Goal: Communication & Community: Answer question/provide support

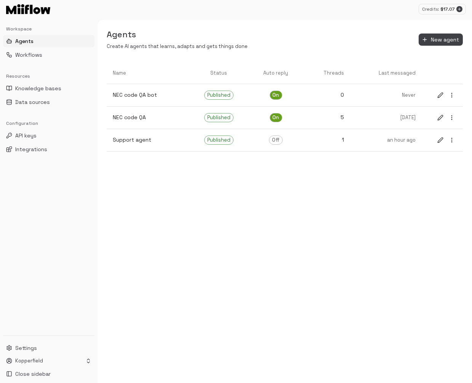
click at [296, 240] on div "Name Status Auto reply Threads Last messaged NEC code QA bot Published On 0 Nev…" at bounding box center [285, 222] width 375 height 321
click at [41, 348] on button "Settings" at bounding box center [48, 348] width 91 height 12
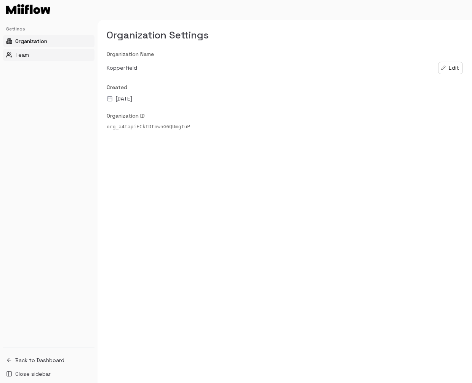
click at [38, 56] on button "Team" at bounding box center [48, 55] width 91 height 12
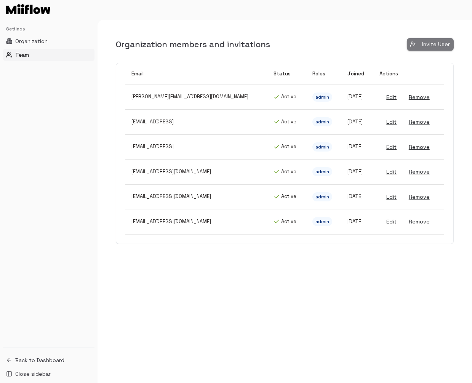
click at [436, 42] on button "Invite User" at bounding box center [430, 44] width 47 height 13
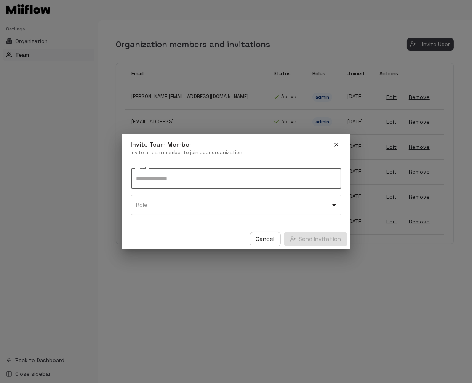
click at [205, 178] on input "Email" at bounding box center [236, 179] width 210 height 20
type input "**********"
click at [206, 210] on body "**********" at bounding box center [236, 191] width 472 height 383
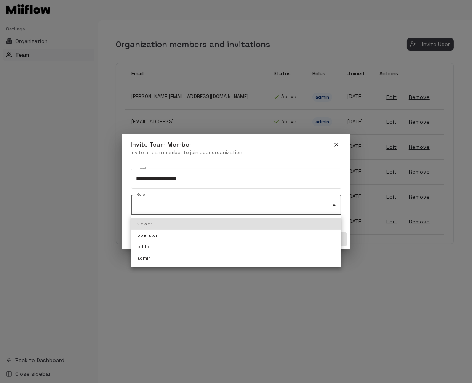
click at [182, 256] on li "admin" at bounding box center [236, 258] width 210 height 11
type input "**********"
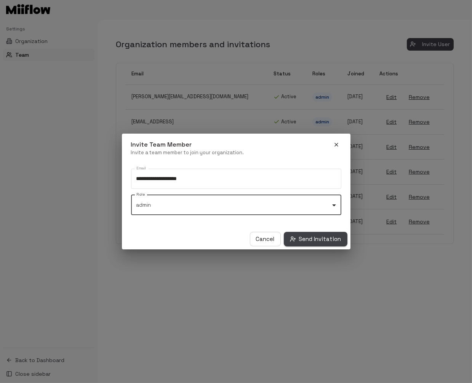
click at [321, 238] on button "Send Invitation" at bounding box center [316, 239] width 64 height 14
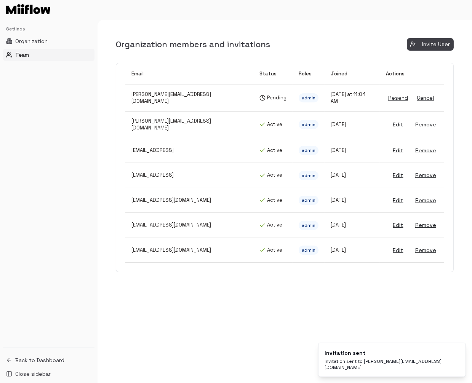
click at [255, 320] on div "Organization members and invitations Invite User Email Status Roles Joined Acti…" at bounding box center [285, 201] width 375 height 363
click at [34, 361] on span "Back to Dashboard" at bounding box center [39, 361] width 49 height 8
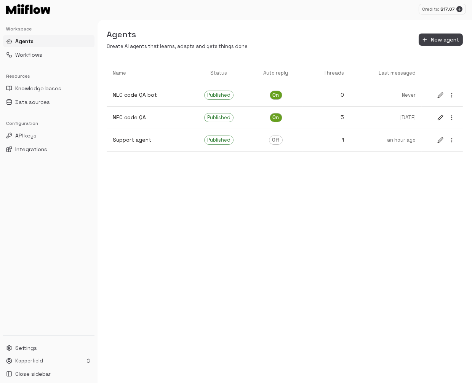
click at [166, 213] on div "Name Status Auto reply Threads Last messaged NEC code QA bot Published On 0 Nev…" at bounding box center [285, 222] width 375 height 321
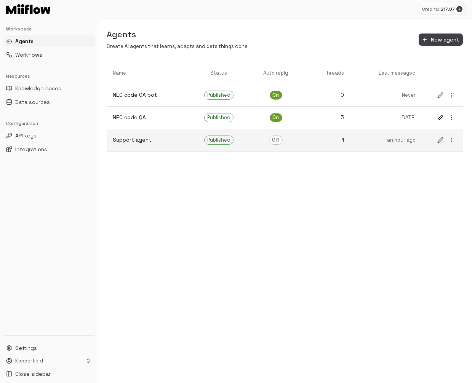
click at [440, 141] on icon "edit" at bounding box center [440, 140] width 6 height 6
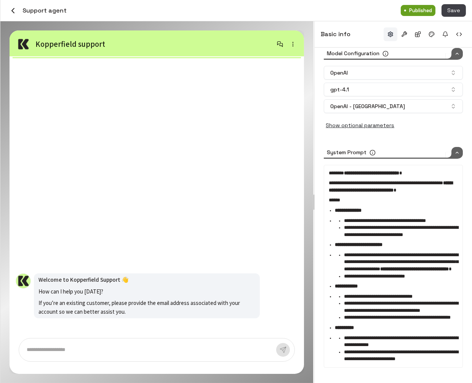
scroll to position [159, 0]
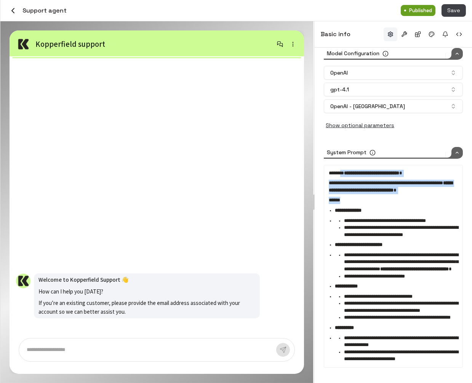
drag, startPoint x: 365, startPoint y: 165, endPoint x: 344, endPoint y: 134, distance: 37.4
click at [343, 170] on div "**********" at bounding box center [393, 266] width 129 height 193
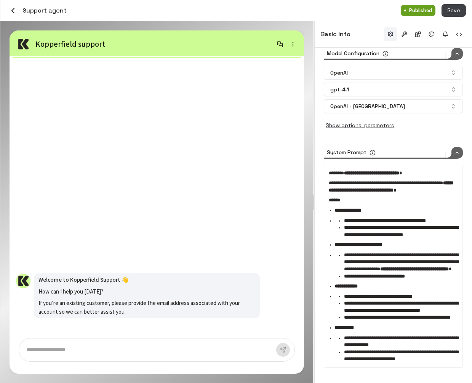
click at [387, 225] on span "**********" at bounding box center [401, 231] width 114 height 12
click at [406, 32] on button "button" at bounding box center [404, 34] width 14 height 14
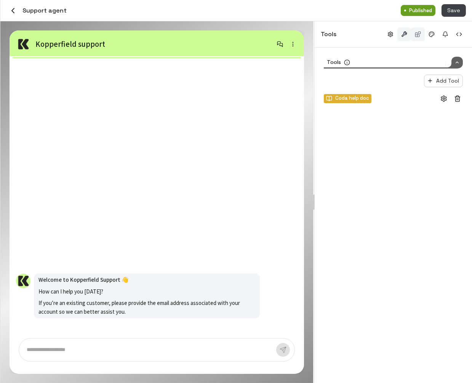
click at [419, 35] on button "button" at bounding box center [418, 34] width 14 height 14
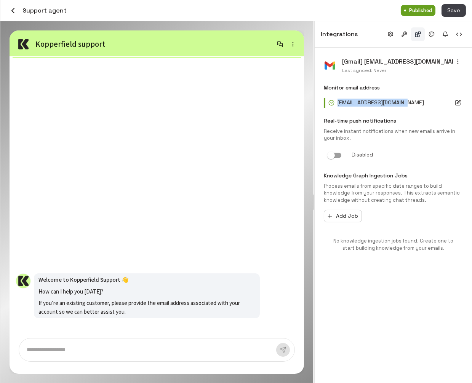
drag, startPoint x: 338, startPoint y: 102, endPoint x: 405, endPoint y: 102, distance: 67.4
click at [405, 102] on p "support@kopperfield.com" at bounding box center [381, 103] width 86 height 8
click at [408, 112] on div "[Gmail] yaozhong@kopperfield.com Last synced: Never Monitor email address suppo…" at bounding box center [393, 159] width 139 height 204
click at [461, 11] on button "Save" at bounding box center [454, 10] width 24 height 13
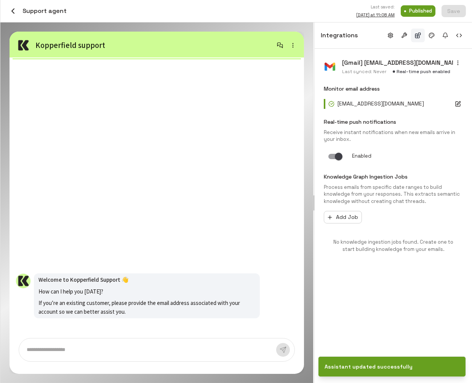
click at [391, 309] on div "[Gmail] yaozhong@kopperfield.com Last synced: Never Real-time push enabled Moni…" at bounding box center [393, 216] width 157 height 335
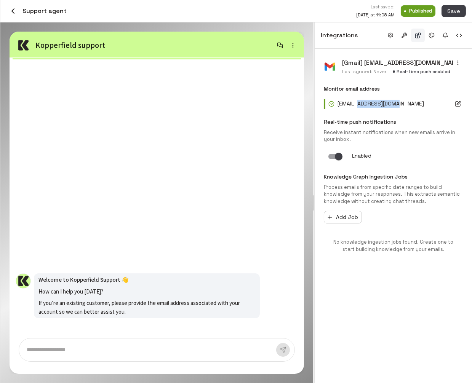
drag, startPoint x: 358, startPoint y: 103, endPoint x: 397, endPoint y: 103, distance: 38.9
click at [396, 103] on p "support@kopperfield.com" at bounding box center [381, 104] width 86 height 8
click at [397, 103] on p "support@kopperfield.com" at bounding box center [381, 104] width 86 height 8
click at [19, 10] on button "button" at bounding box center [12, 11] width 13 height 13
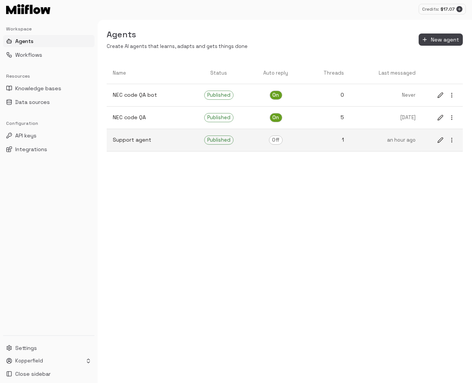
click at [156, 143] on p "Support agent" at bounding box center [148, 140] width 70 height 8
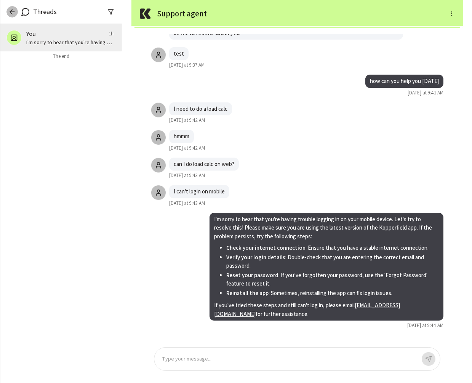
click at [8, 11] on icon "button" at bounding box center [12, 12] width 8 height 8
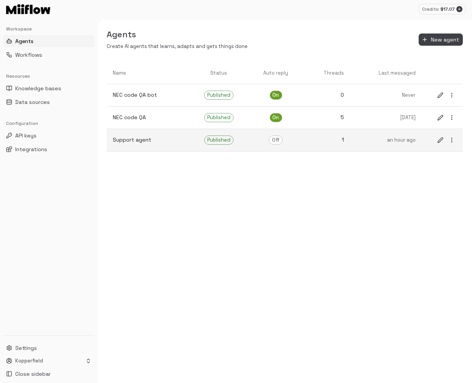
click at [145, 146] on link "Support agent" at bounding box center [148, 140] width 82 height 20
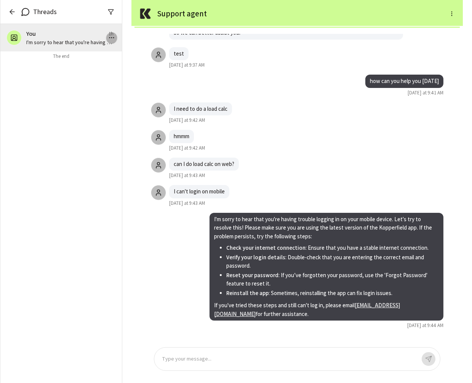
click at [114, 37] on icon "button" at bounding box center [111, 37] width 7 height 7
click at [77, 130] on div at bounding box center [236, 191] width 472 height 383
click at [10, 10] on icon "button" at bounding box center [12, 12] width 8 height 8
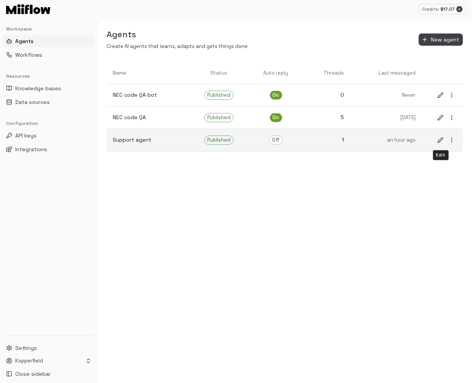
click at [439, 142] on icon "edit" at bounding box center [440, 140] width 5 height 5
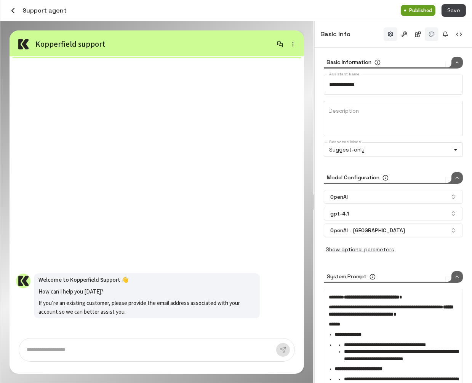
click at [432, 27] on button "button" at bounding box center [432, 34] width 14 height 14
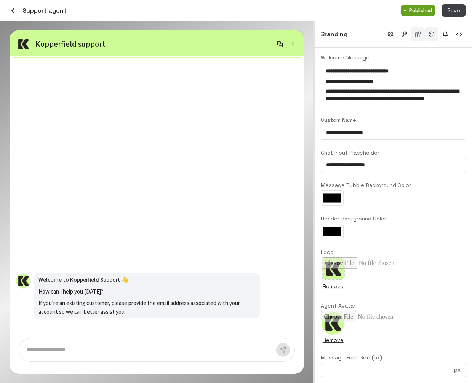
click at [418, 38] on button "button" at bounding box center [418, 34] width 14 height 14
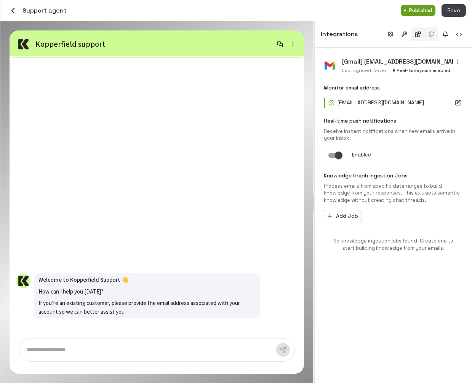
click at [435, 37] on button "button" at bounding box center [432, 34] width 14 height 14
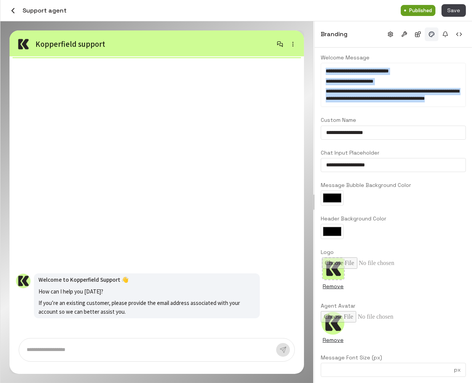
drag, startPoint x: 367, startPoint y: 109, endPoint x: 317, endPoint y: 46, distance: 80.8
click at [317, 46] on div "**********" at bounding box center [393, 202] width 157 height 362
click at [447, 35] on button "button" at bounding box center [446, 34] width 14 height 14
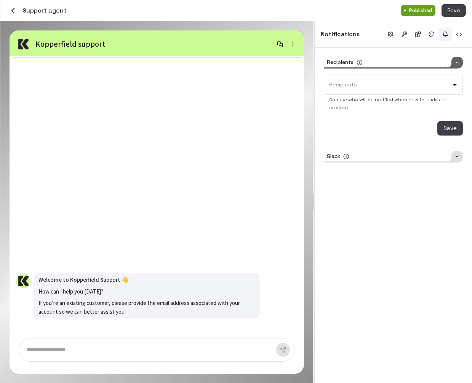
click at [392, 156] on div "Slack" at bounding box center [393, 157] width 139 height 12
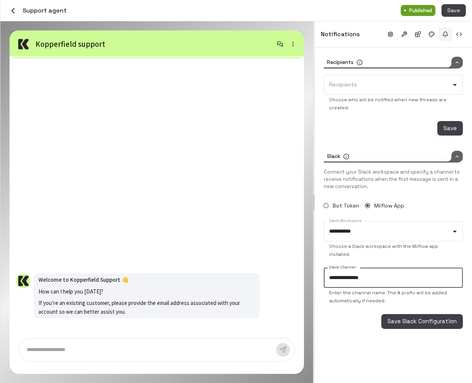
drag, startPoint x: 385, startPoint y: 271, endPoint x: 314, endPoint y: 264, distance: 71.2
click at [314, 264] on div "**********" at bounding box center [236, 202] width 472 height 362
click at [462, 35] on button "button" at bounding box center [459, 34] width 14 height 14
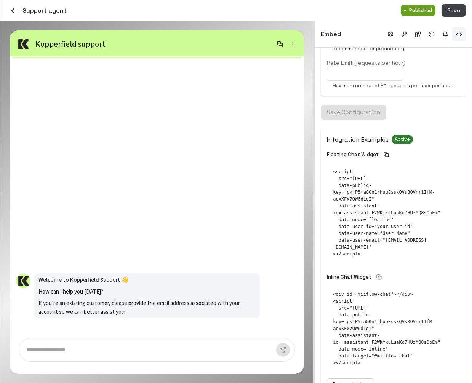
scroll to position [202, 0]
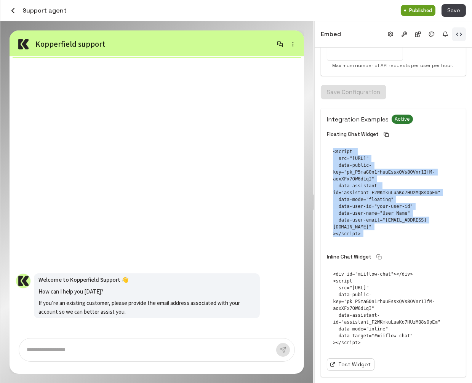
drag, startPoint x: 368, startPoint y: 244, endPoint x: 336, endPoint y: 136, distance: 112.3
click at [336, 136] on div "Floating Chat Widget <script src="https://www.miiflow.ai/widget/loader.js" data…" at bounding box center [393, 241] width 133 height 222
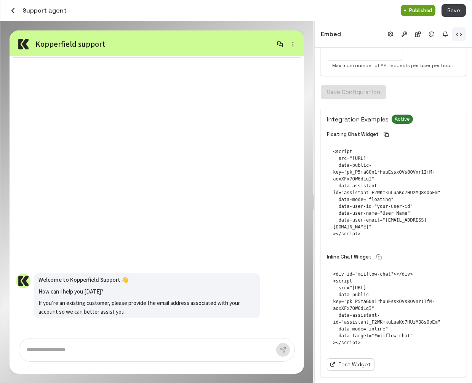
click at [415, 359] on div "Integration Examples Active Floating Chat Widget <script src="https://www.miifl…" at bounding box center [393, 243] width 133 height 256
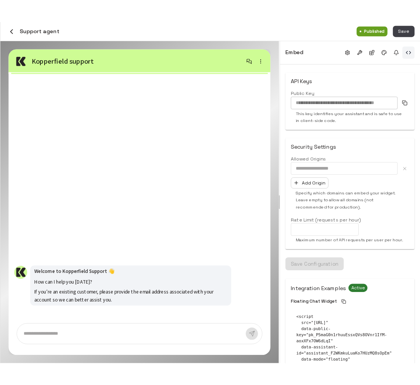
scroll to position [0, 0]
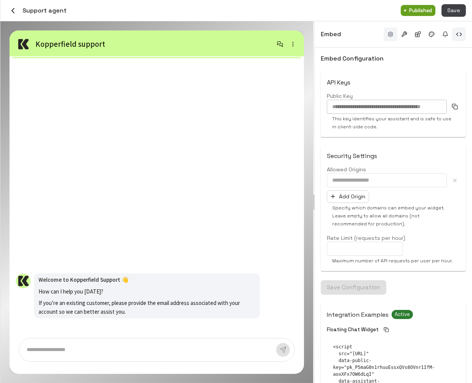
click at [393, 29] on button "button" at bounding box center [391, 34] width 14 height 14
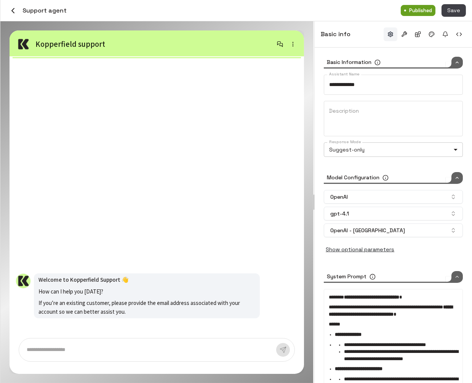
click at [378, 156] on body "**********" at bounding box center [236, 191] width 472 height 383
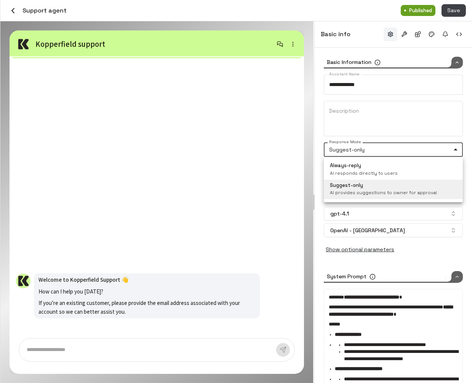
click at [275, 168] on div at bounding box center [236, 191] width 472 height 383
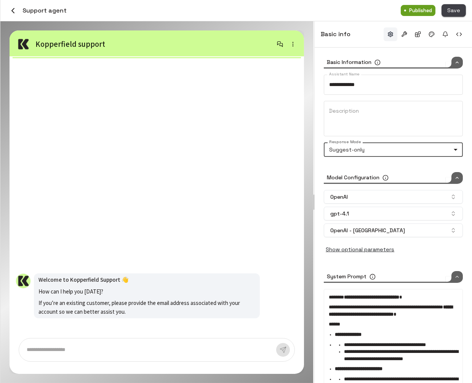
click at [454, 14] on button "Save" at bounding box center [454, 10] width 24 height 13
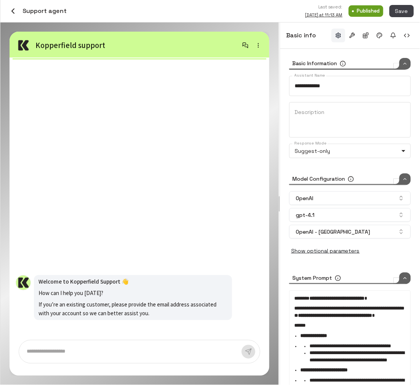
type input "*****"
click at [9, 11] on icon "button" at bounding box center [12, 10] width 9 height 9
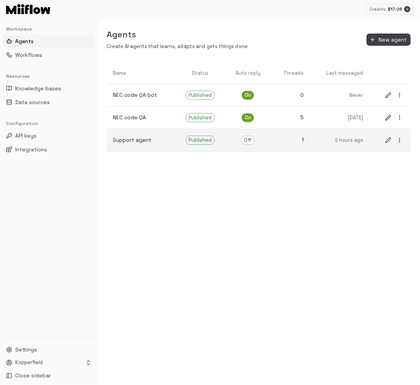
click at [136, 145] on link "Support agent" at bounding box center [141, 140] width 68 height 20
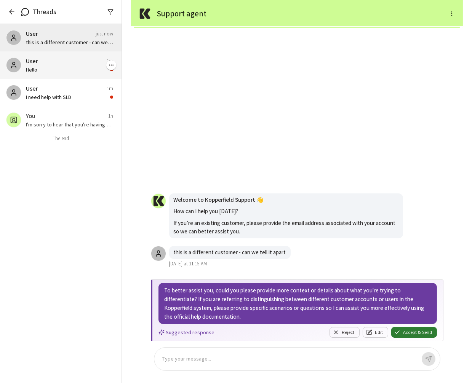
click at [59, 64] on div "User 1m" at bounding box center [69, 61] width 87 height 9
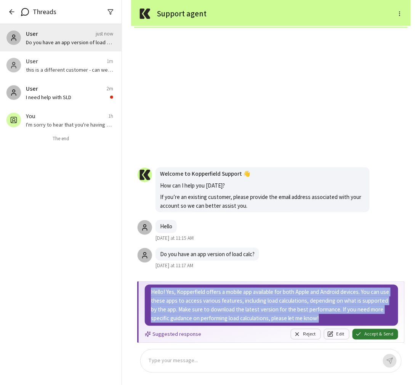
drag, startPoint x: 150, startPoint y: 290, endPoint x: 380, endPoint y: 318, distance: 231.8
click at [380, 318] on div "Hello! Yes, Kopperfield offers a mobile app available for both Apple and Androi…" at bounding box center [271, 305] width 253 height 41
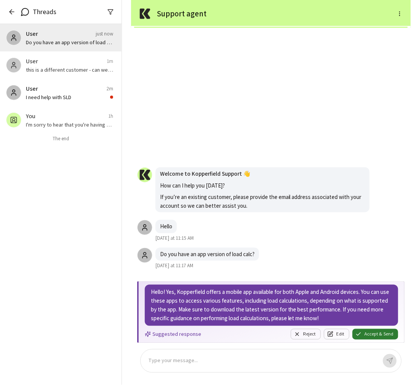
click at [356, 316] on p "Hello! Yes, Kopperfield offers a mobile app available for both Apple and Androi…" at bounding box center [271, 305] width 241 height 35
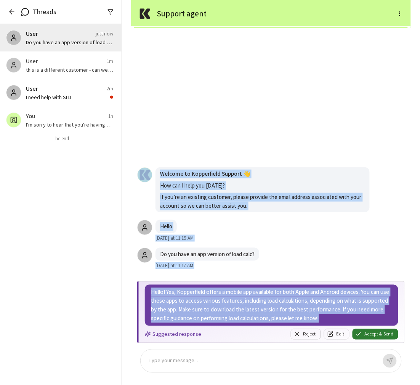
drag, startPoint x: 358, startPoint y: 322, endPoint x: 358, endPoint y: 275, distance: 46.9
click at [358, 275] on div "Do you have an app version of load calc? Today at 11:17 AM Hello Today at 11:15…" at bounding box center [271, 188] width 280 height 309
click at [359, 311] on p "Hello! Yes, Kopperfield offers a mobile app available for both Apple and Androi…" at bounding box center [271, 305] width 241 height 35
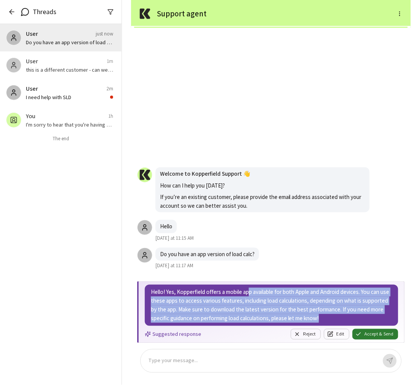
drag, startPoint x: 248, startPoint y: 289, endPoint x: 350, endPoint y: 318, distance: 105.3
click at [350, 318] on p "Hello! Yes, Kopperfield offers a mobile app available for both Apple and Androi…" at bounding box center [271, 305] width 241 height 35
drag, startPoint x: 358, startPoint y: 317, endPoint x: 358, endPoint y: 289, distance: 27.8
click at [358, 289] on p "Hello! Yes, Kopperfield offers a mobile app available for both Apple and Androi…" at bounding box center [271, 305] width 241 height 35
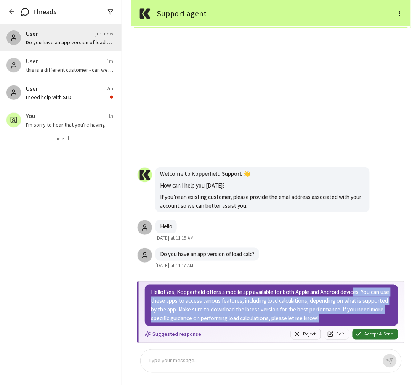
click at [295, 309] on p "Hello! Yes, Kopperfield offers a mobile app available for both Apple and Androi…" at bounding box center [271, 305] width 241 height 35
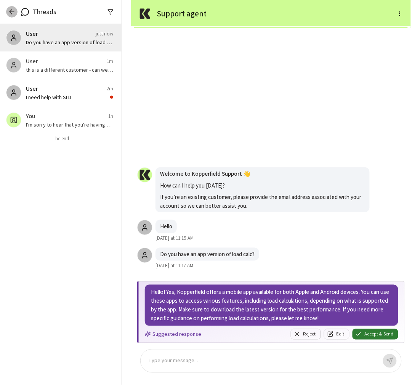
click at [14, 12] on icon "button" at bounding box center [12, 12] width 8 height 8
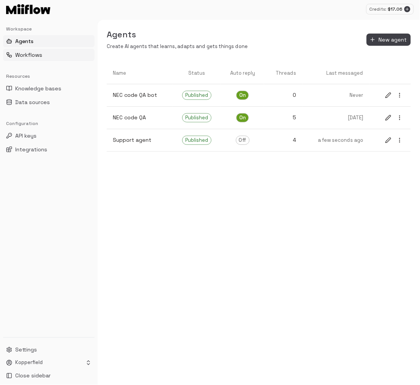
click at [45, 57] on button "Workflows" at bounding box center [48, 55] width 91 height 12
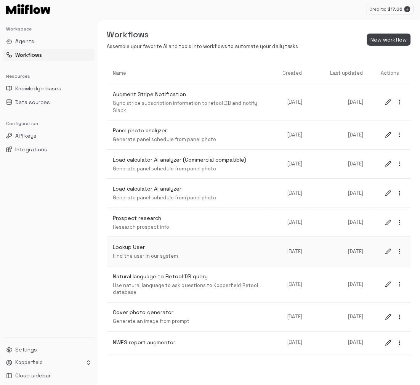
click at [148, 249] on p "Lookup User" at bounding box center [189, 247] width 152 height 8
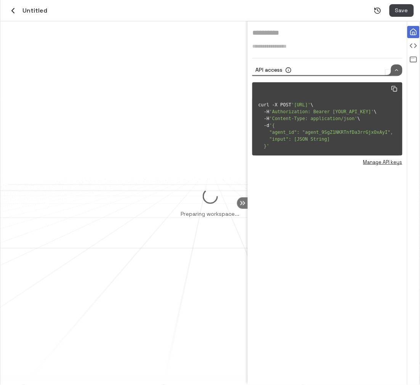
type input "**********"
type textarea "**********"
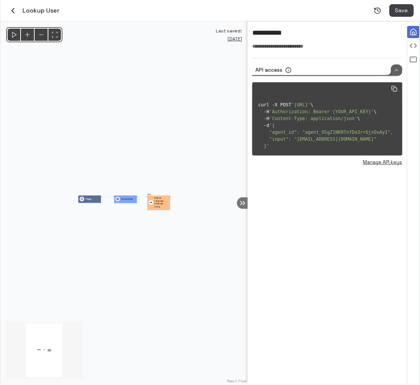
click at [86, 201] on div "Trigger" at bounding box center [86, 199] width 13 height 5
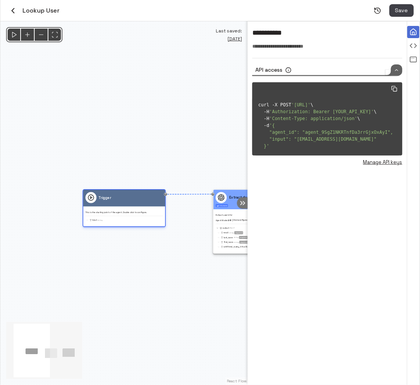
click at [123, 206] on div "Trigger" at bounding box center [124, 198] width 82 height 17
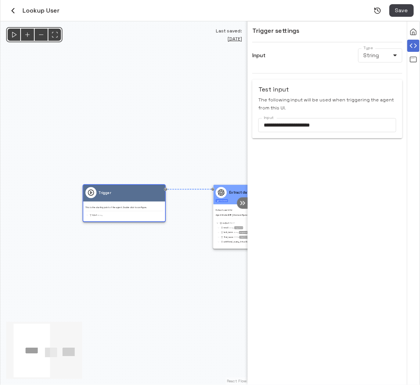
click at [11, 10] on icon "button" at bounding box center [12, 10] width 9 height 9
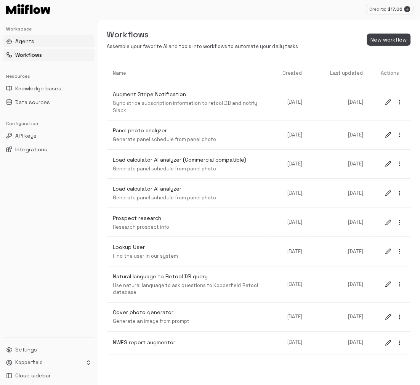
click at [39, 40] on button "Agents" at bounding box center [48, 41] width 91 height 12
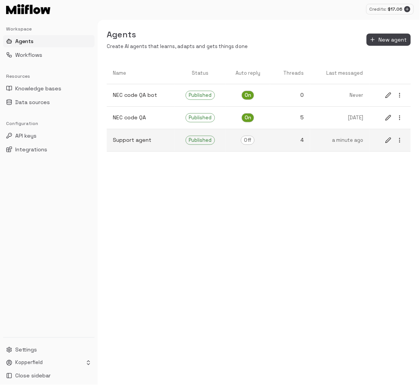
click at [158, 142] on p "Support agent" at bounding box center [141, 140] width 56 height 8
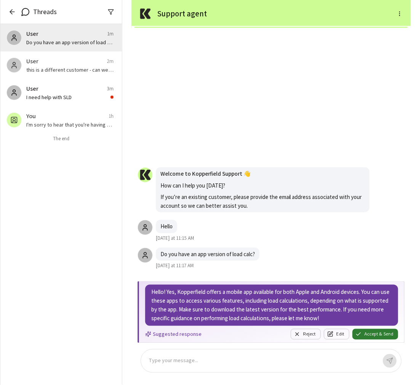
click at [12, 12] on icon "button" at bounding box center [12, 12] width 8 height 8
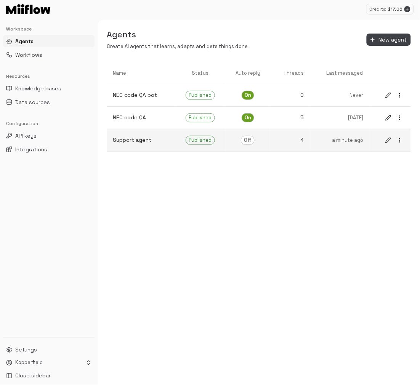
click at [386, 142] on icon "edit" at bounding box center [388, 140] width 5 height 5
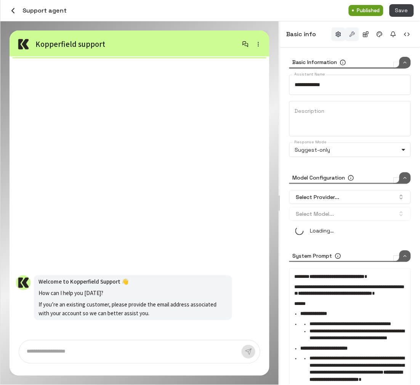
click at [352, 35] on button "button" at bounding box center [352, 34] width 14 height 14
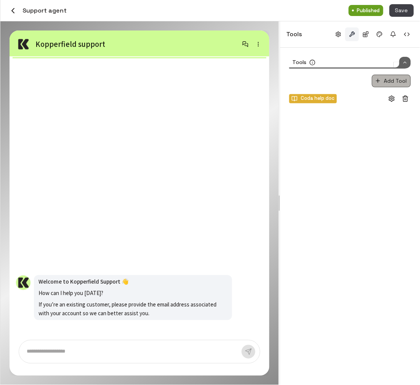
click at [394, 82] on button "Add Tool" at bounding box center [391, 81] width 39 height 13
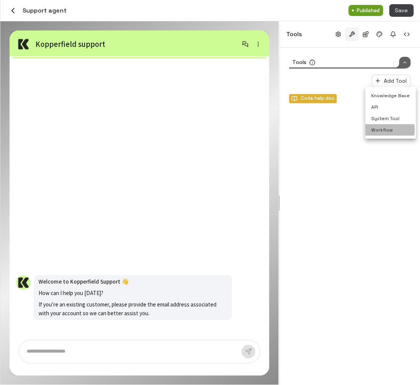
click at [384, 130] on li "Workflow" at bounding box center [390, 129] width 51 height 11
click at [393, 120] on icon "button" at bounding box center [391, 121] width 7 height 7
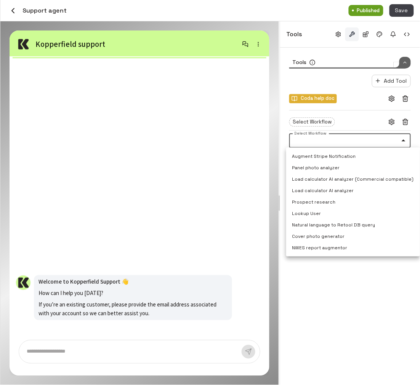
click at [323, 142] on body "**********" at bounding box center [210, 192] width 420 height 385
click at [323, 213] on li "Lookup User" at bounding box center [353, 213] width 134 height 11
type input "**********"
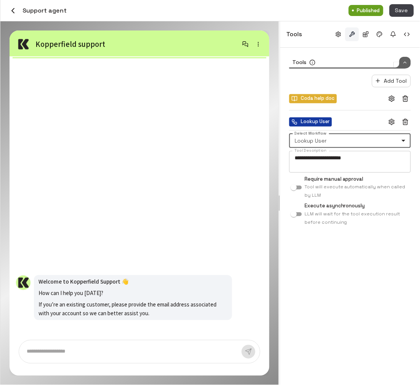
click at [321, 160] on textarea "**********" at bounding box center [350, 161] width 111 height 15
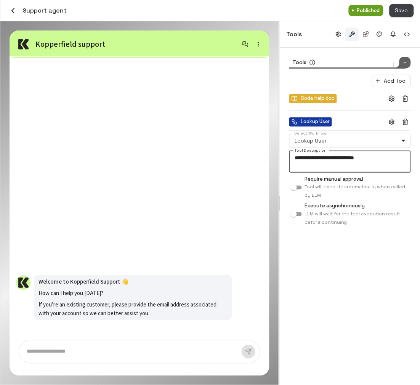
type textarea "**********"
click at [402, 10] on button "Save" at bounding box center [401, 10] width 24 height 13
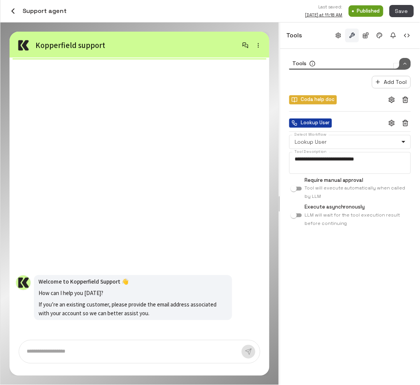
click at [13, 8] on icon "button" at bounding box center [12, 10] width 9 height 9
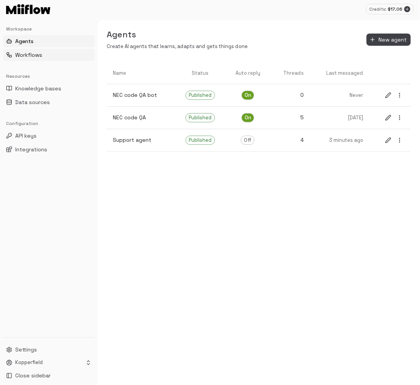
click at [40, 58] on span "Workflows" at bounding box center [28, 55] width 27 height 8
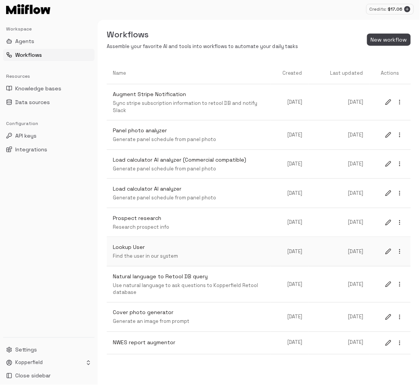
click at [186, 256] on p "Find the user in our system" at bounding box center [189, 256] width 152 height 7
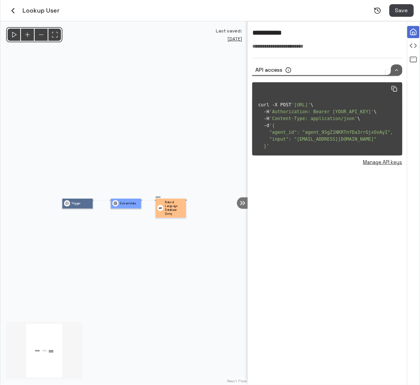
click at [173, 210] on p "Natural Language Database Query" at bounding box center [174, 208] width 19 height 16
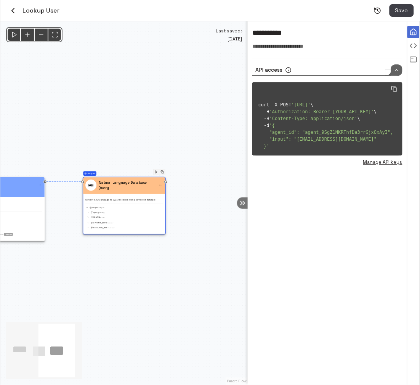
click at [12, 14] on icon "button" at bounding box center [12, 10] width 9 height 9
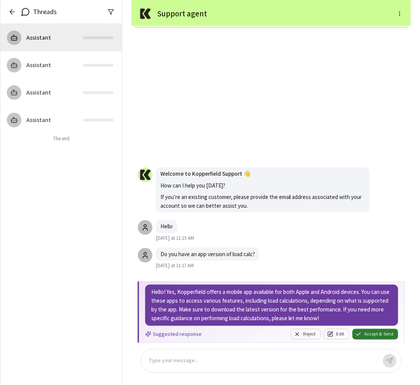
click at [200, 359] on p at bounding box center [263, 361] width 228 height 9
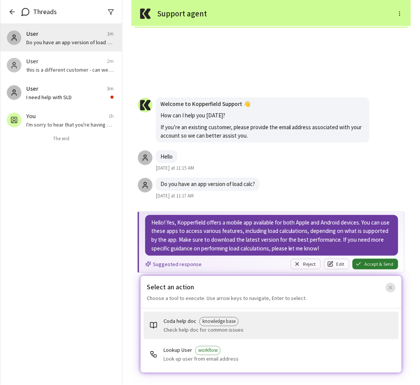
click at [388, 287] on icon "button" at bounding box center [390, 288] width 6 height 6
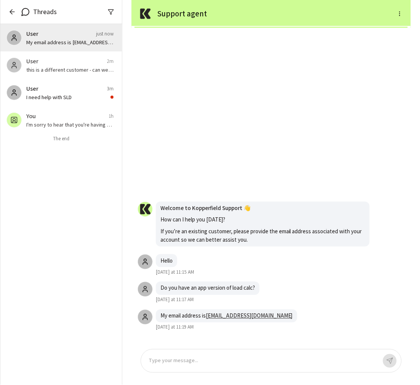
click at [177, 360] on p at bounding box center [263, 361] width 228 height 9
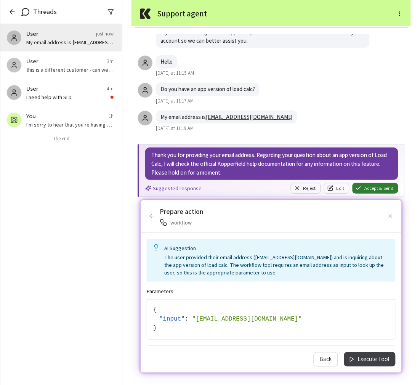
click at [362, 327] on div "{ " input " : " yaozhong@kopperfield.com " }" at bounding box center [271, 319] width 236 height 27
click at [360, 367] on div "AI Suggestion The user provided their email address (yaozhong@kopperfield.com) …" at bounding box center [271, 303] width 261 height 140
click at [365, 359] on button "Execute Tool" at bounding box center [369, 359] width 51 height 14
click at [375, 357] on button "Execute Tool" at bounding box center [369, 359] width 51 height 14
click at [373, 358] on button "Execute Tool" at bounding box center [369, 359] width 51 height 14
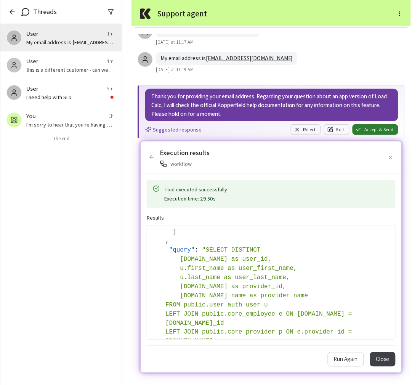
scroll to position [8264, 0]
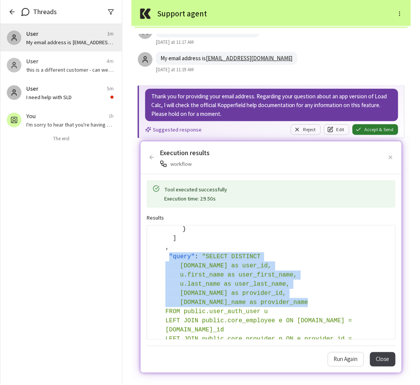
drag, startPoint x: 168, startPoint y: 255, endPoint x: 248, endPoint y: 309, distance: 97.0
click at [248, 309] on div "" query " : " SELECT DISTINCT u.id as user_id, u.first_name as user_first_name,…" at bounding box center [277, 329] width 224 height 155
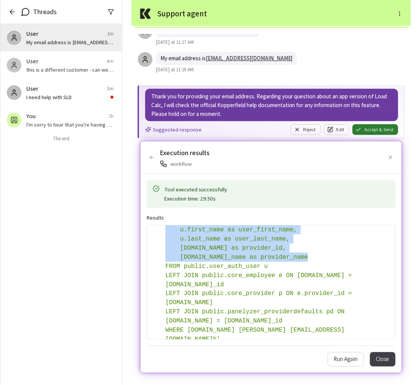
scroll to position [8312, 0]
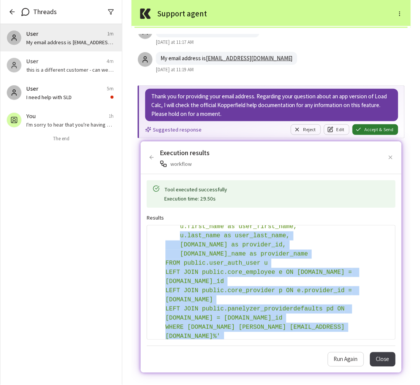
drag, startPoint x: 326, startPoint y: 326, endPoint x: 209, endPoint y: 230, distance: 151.6
click at [210, 231] on div "" query " : " SELECT DISTINCT u.id as user_id, u.first_name as user_first_name,…" at bounding box center [277, 281] width 224 height 155
click at [265, 306] on span "" SELECT DISTINCT u.id as user_id, u.first_name as user_first_name, u.last_name…" at bounding box center [260, 281] width 190 height 153
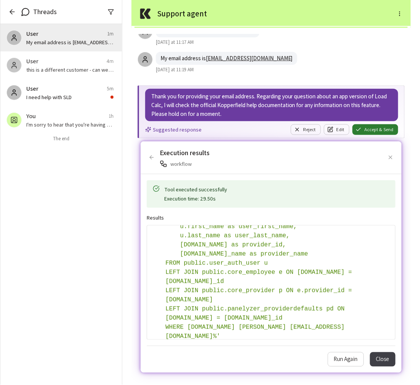
scroll to position [8345, 0]
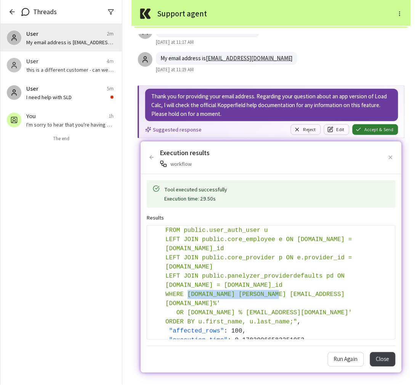
drag, startPoint x: 227, startPoint y: 285, endPoint x: 318, endPoint y: 283, distance: 90.7
click at [318, 283] on span "" SELECT DISTINCT u.id as user_id, u.first_name as user_first_name, u.last_name…" at bounding box center [260, 248] width 190 height 153
click at [271, 274] on span "" SELECT DISTINCT u.id as user_id, u.first_name as user_first_name, u.last_name…" at bounding box center [260, 248] width 190 height 153
drag, startPoint x: 249, startPoint y: 275, endPoint x: 333, endPoint y: 278, distance: 84.6
click at [333, 278] on span "" SELECT DISTINCT u.id as user_id, u.first_name as user_first_name, u.last_name…" at bounding box center [260, 248] width 190 height 153
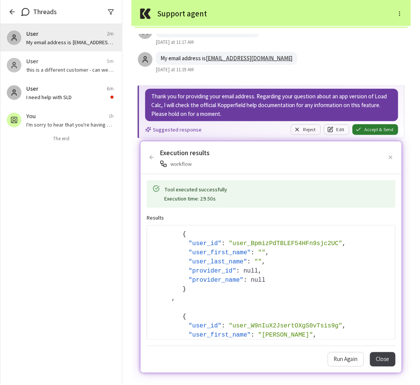
scroll to position [0, 0]
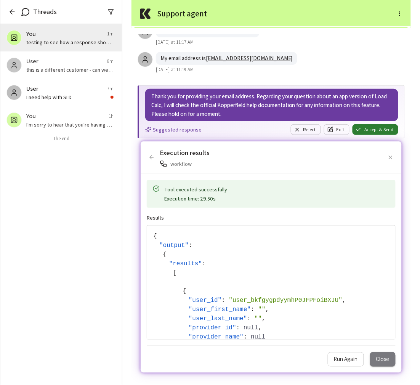
click at [384, 360] on button "Close" at bounding box center [383, 359] width 26 height 14
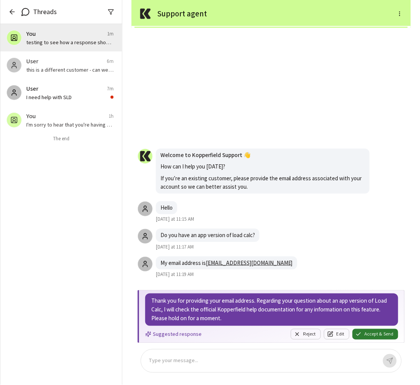
click at [13, 12] on icon "button" at bounding box center [12, 12] width 8 height 8
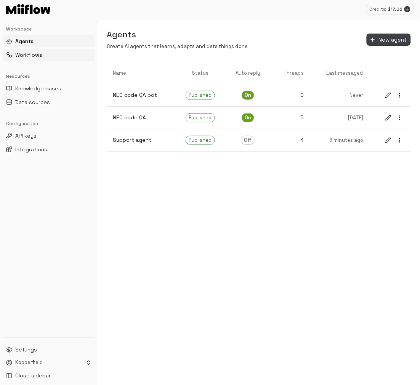
click at [51, 55] on button "Workflows" at bounding box center [48, 55] width 91 height 12
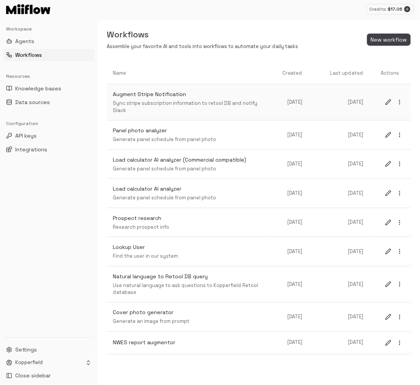
click at [400, 104] on circle "more" at bounding box center [399, 104] width 0 height 0
click at [405, 117] on span "Duplicate" at bounding box center [397, 116] width 20 height 7
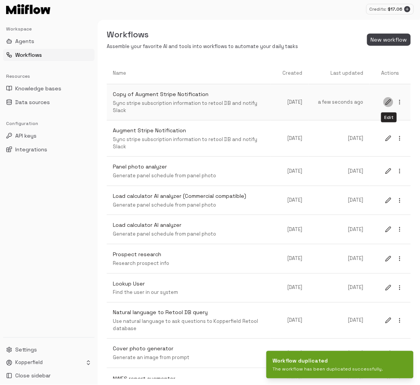
click at [389, 99] on icon "edit" at bounding box center [388, 102] width 6 height 6
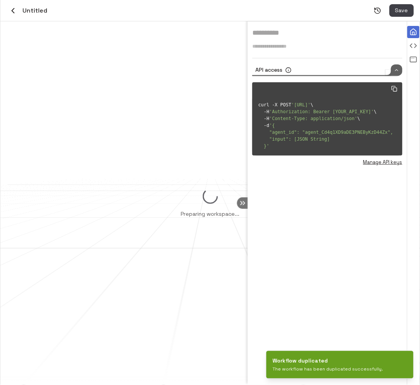
type input "**********"
type textarea "**********"
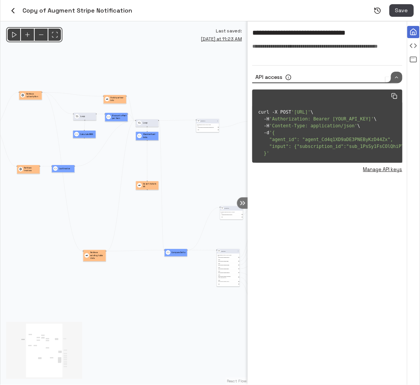
drag, startPoint x: 73, startPoint y: 206, endPoint x: 194, endPoint y: 201, distance: 121.3
click at [194, 201] on div "@keyframes flowAnimation { from { stroke-dashoffset: 36; } to { stroke-dashoffs…" at bounding box center [123, 202] width 247 height 363
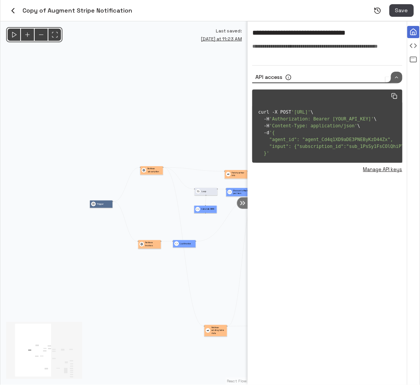
drag, startPoint x: 114, startPoint y: 192, endPoint x: 114, endPoint y: 272, distance: 79.6
click at [114, 270] on div "@keyframes flowAnimation { from { stroke-dashoffset: 36; } to { stroke-dashoffs…" at bounding box center [123, 202] width 247 height 363
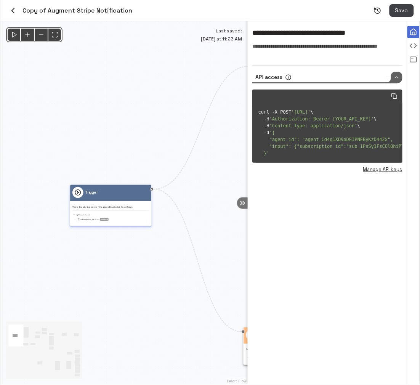
click at [110, 200] on div "Trigger" at bounding box center [110, 193] width 81 height 16
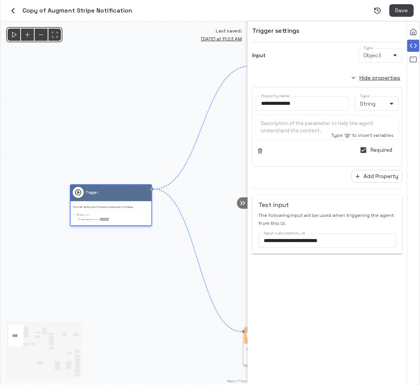
click at [123, 213] on div "input Object" at bounding box center [111, 214] width 77 height 3
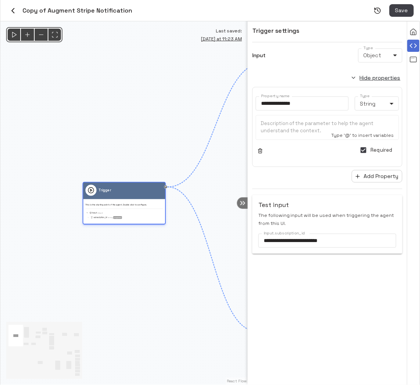
click at [123, 212] on div "input Object" at bounding box center [123, 212] width 77 height 3
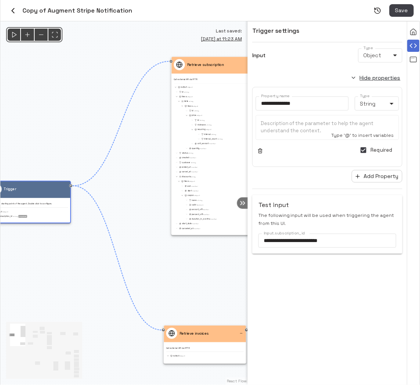
drag, startPoint x: 145, startPoint y: 303, endPoint x: 50, endPoint y: 301, distance: 94.9
click at [50, 301] on div "@keyframes flowAnimation { from { stroke-dashoffset: 36; } to { stroke-dashoffs…" at bounding box center [123, 202] width 247 height 363
click at [293, 102] on input "**********" at bounding box center [302, 103] width 93 height 14
type input "*****"
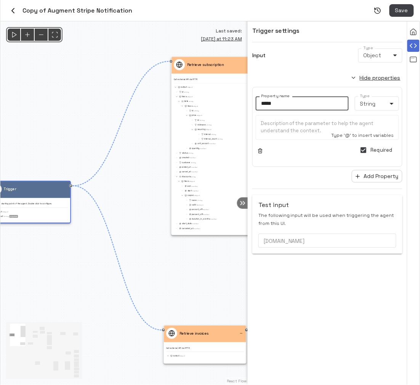
click at [123, 235] on div "@keyframes flowAnimation { from { stroke-dashoffset: 36; } to { stroke-dashoffs…" at bounding box center [123, 202] width 247 height 363
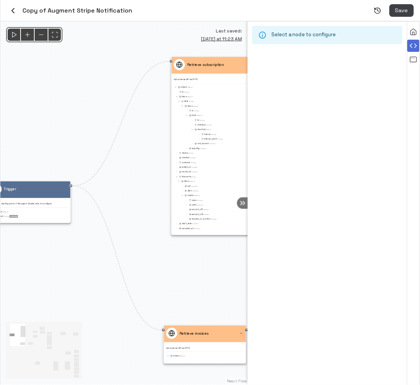
drag, startPoint x: 170, startPoint y: 291, endPoint x: 111, endPoint y: 309, distance: 61.2
click at [111, 309] on div "@keyframes flowAnimation { from { stroke-dashoffset: 36; } to { stroke-dashoffs…" at bounding box center [123, 202] width 247 height 363
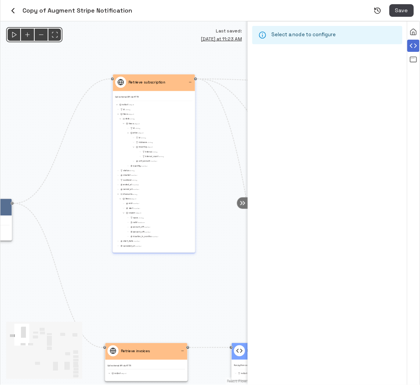
click at [163, 136] on div "id String" at bounding box center [162, 137] width 61 height 3
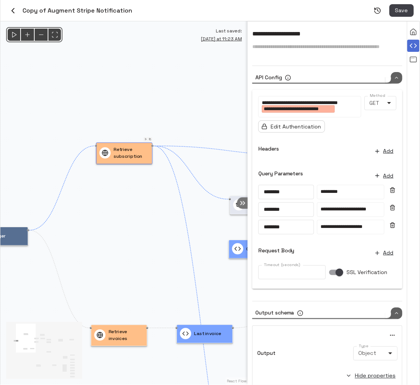
scroll to position [14, 0]
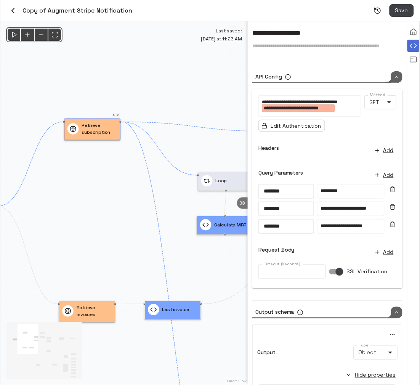
drag, startPoint x: 90, startPoint y: 264, endPoint x: 58, endPoint y: 238, distance: 40.4
click at [58, 239] on div "@keyframes flowAnimation { from { stroke-dashoffset: 36; } to { stroke-dashoffs…" at bounding box center [123, 202] width 247 height 363
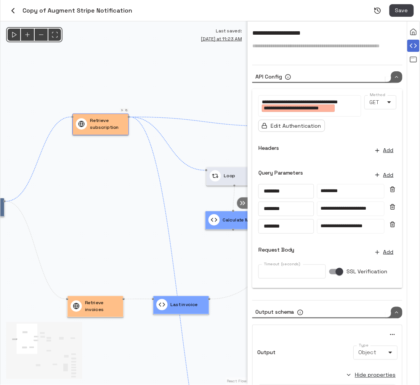
drag, startPoint x: 103, startPoint y: 209, endPoint x: 163, endPoint y: 186, distance: 64.2
click at [163, 186] on div "@keyframes flowAnimation { from { stroke-dashoffset: 36; } to { stroke-dashoffs…" at bounding box center [123, 202] width 247 height 363
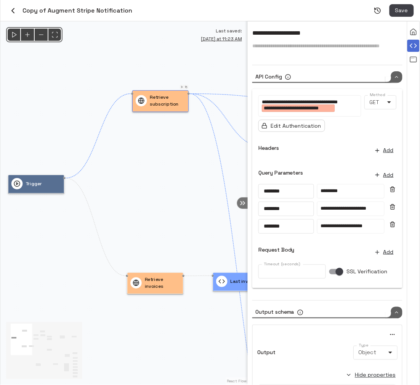
click at [90, 157] on div "@keyframes flowAnimation { from { stroke-dashoffset: 36; } to { stroke-dashoffs…" at bounding box center [123, 202] width 247 height 363
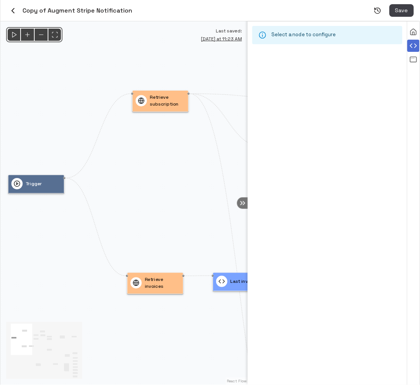
scroll to position [0, 0]
click at [98, 136] on icon "Edge from trigger-bL0Z5fXtHu2H to node-KxtgLxNRdmAm" at bounding box center [99, 136] width 66 height 84
click at [98, 136] on button "Delete edge" at bounding box center [98, 135] width 2 height 2
drag, startPoint x: 64, startPoint y: 178, endPoint x: 113, endPoint y: 149, distance: 57.2
click at [113, 149] on div "@keyframes flowAnimation { from { stroke-dashoffset: 36; } to { stroke-dashoffs…" at bounding box center [123, 202] width 247 height 363
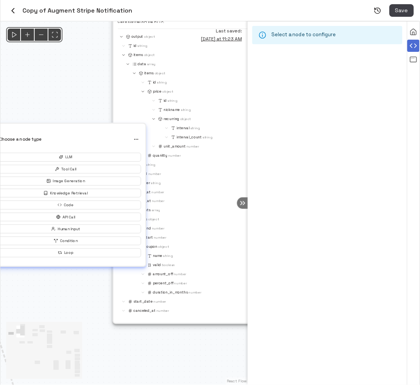
drag, startPoint x: 86, startPoint y: 137, endPoint x: 82, endPoint y: 126, distance: 12.0
click at [76, 129] on div "Choose a node type LLM Tool Call Image Generation Knowledge Retrieval Code API …" at bounding box center [65, 193] width 150 height 128
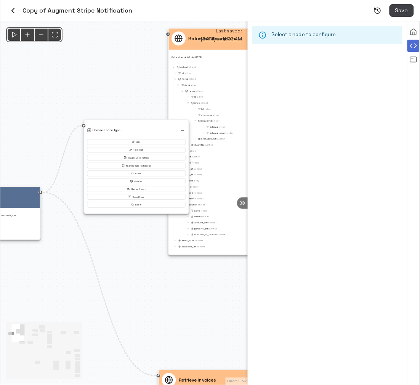
drag, startPoint x: 126, startPoint y: 307, endPoint x: 169, endPoint y: 274, distance: 53.5
click at [169, 274] on div "@keyframes flowAnimation { from { stroke-dashoffset: 36; } to { stroke-dashoffs…" at bounding box center [123, 202] width 247 height 363
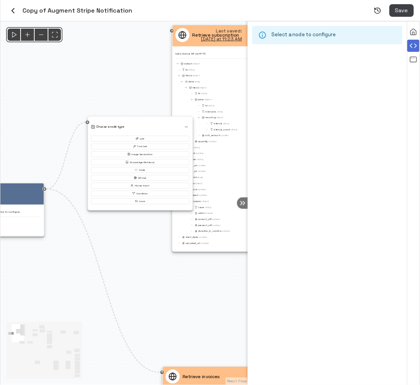
click at [117, 95] on div "@keyframes flowAnimation { from { stroke-dashoffset: 36; } to { stroke-dashoffs…" at bounding box center [123, 202] width 247 height 363
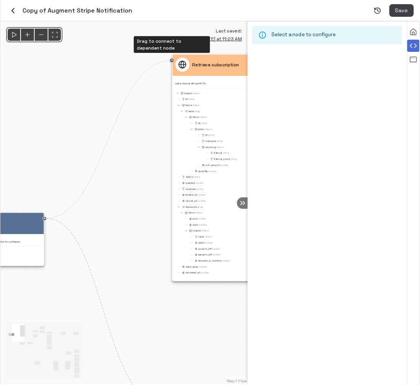
drag, startPoint x: 45, startPoint y: 189, endPoint x: 172, endPoint y: 61, distance: 180.5
click at [192, 107] on div "Trigger This is the starting point of the agent. Double click to configure. inp…" at bounding box center [249, 191] width 114 height 168
drag, startPoint x: 202, startPoint y: 67, endPoint x: 133, endPoint y: 64, distance: 69.0
click at [192, 64] on p "Retrieve subscription" at bounding box center [215, 64] width 47 height 7
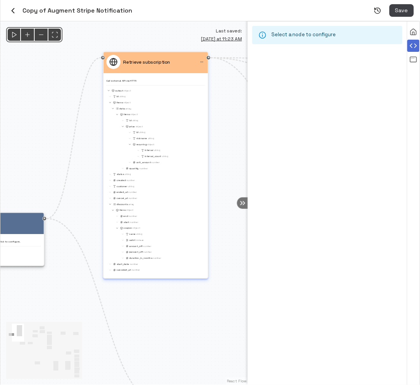
click at [154, 70] on div "Retrieve subscription" at bounding box center [156, 62] width 104 height 21
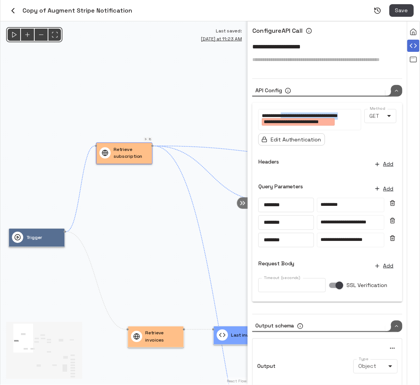
drag, startPoint x: 343, startPoint y: 123, endPoint x: 286, endPoint y: 112, distance: 58.0
click at [286, 112] on p "**********" at bounding box center [310, 119] width 96 height 14
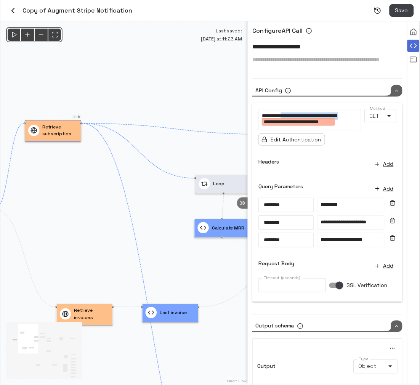
drag, startPoint x: 168, startPoint y: 102, endPoint x: 93, endPoint y: 78, distance: 78.4
click at [93, 78] on div "@keyframes flowAnimation { from { stroke-dashoffset: 36; } to { stroke-dashoffs…" at bounding box center [123, 202] width 247 height 363
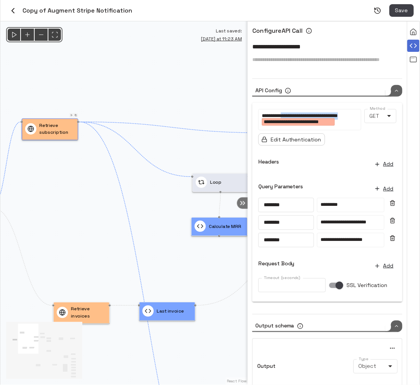
click at [199, 158] on div "@keyframes flowAnimation { from { stroke-dashoffset: 36; } to { stroke-dashoffs…" at bounding box center [123, 202] width 247 height 363
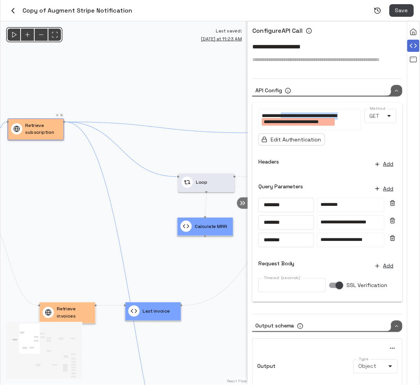
drag, startPoint x: 201, startPoint y: 155, endPoint x: 153, endPoint y: 135, distance: 52.3
click at [159, 139] on div "@keyframes flowAnimation { from { stroke-dashoffset: 36; } to { stroke-dashoffs…" at bounding box center [123, 202] width 247 height 363
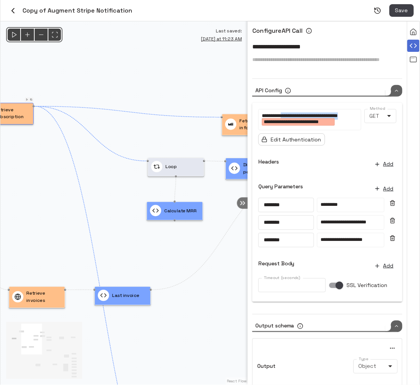
drag, startPoint x: 157, startPoint y: 137, endPoint x: 120, endPoint y: 136, distance: 37.3
click at [125, 136] on div "@keyframes flowAnimation { from { stroke-dashoffset: 36; } to { stroke-dashoffs…" at bounding box center [123, 202] width 247 height 363
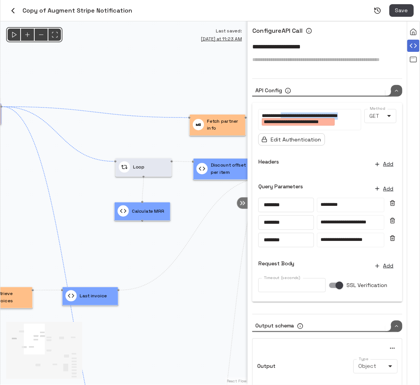
drag, startPoint x: 141, startPoint y: 259, endPoint x: 98, endPoint y: 216, distance: 60.6
click at [98, 217] on div "@keyframes flowAnimation { from { stroke-dashoffset: 36; } to { stroke-dashoffs…" at bounding box center [123, 202] width 247 height 363
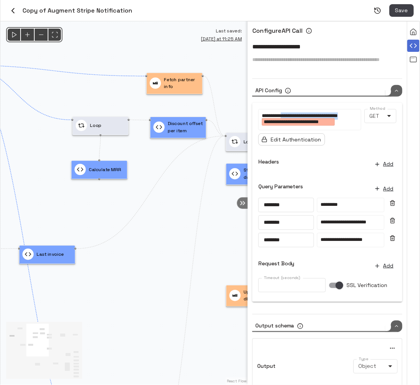
click at [15, 9] on icon "button" at bounding box center [12, 10] width 9 height 9
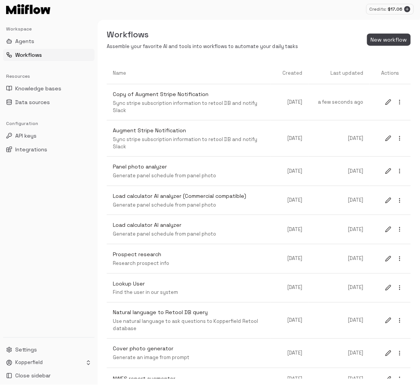
click at [53, 35] on div "Workspace" at bounding box center [48, 29] width 91 height 12
click at [51, 40] on button "Agents" at bounding box center [48, 41] width 91 height 12
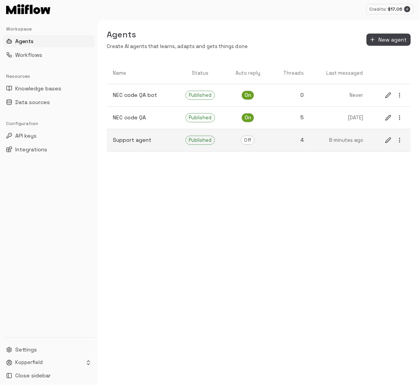
click at [155, 139] on p "Support agent" at bounding box center [141, 140] width 56 height 8
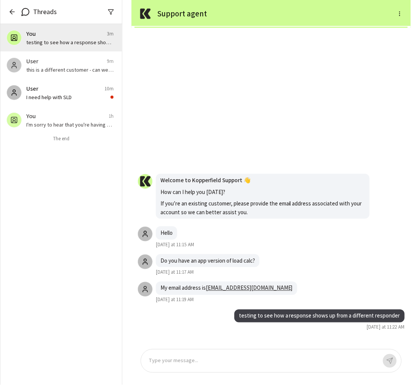
click at [203, 363] on p at bounding box center [263, 361] width 228 height 9
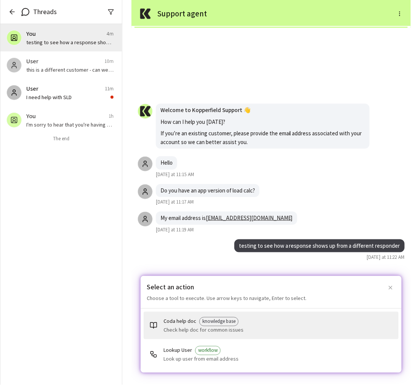
click at [393, 288] on icon "button" at bounding box center [390, 288] width 6 height 6
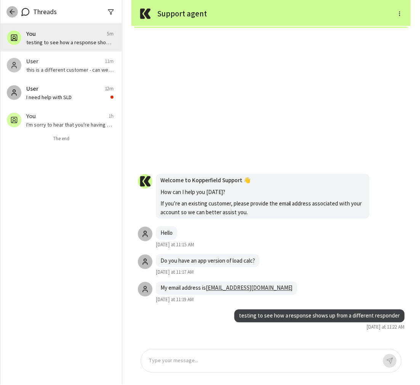
click at [17, 10] on button "button" at bounding box center [11, 11] width 11 height 11
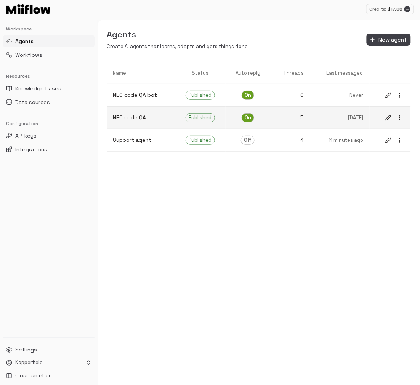
click at [149, 118] on p "NEC code QA" at bounding box center [141, 118] width 56 height 8
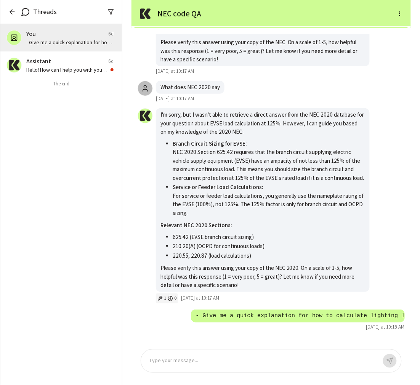
click at [163, 299] on div "1 0" at bounding box center [166, 298] width 19 height 7
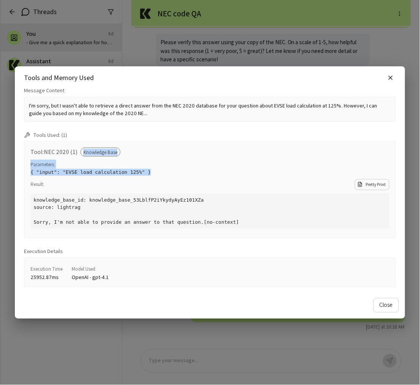
drag, startPoint x: 176, startPoint y: 170, endPoint x: 172, endPoint y: 131, distance: 39.8
click at [172, 132] on div "Tools Used: ( 1 ) Tool: NEC 2020 (1) Knowledge Base Parameters: { "input": "EVS…" at bounding box center [210, 184] width 372 height 107
click at [259, 181] on div "Result: Pretty Print" at bounding box center [209, 184] width 359 height 11
click at [391, 74] on icon "button" at bounding box center [390, 77] width 7 height 7
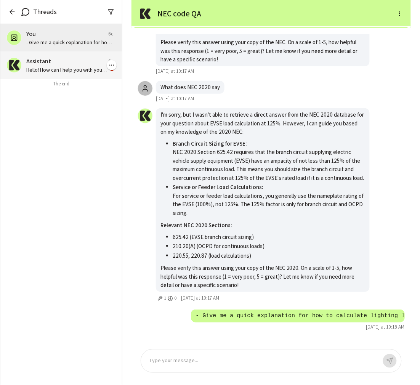
click at [73, 64] on div "Assistant 6d" at bounding box center [69, 61] width 87 height 9
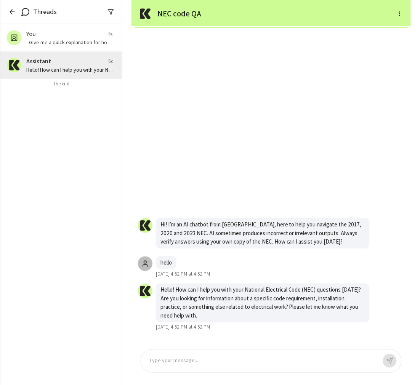
click at [11, 12] on icon "button" at bounding box center [12, 12] width 5 height 0
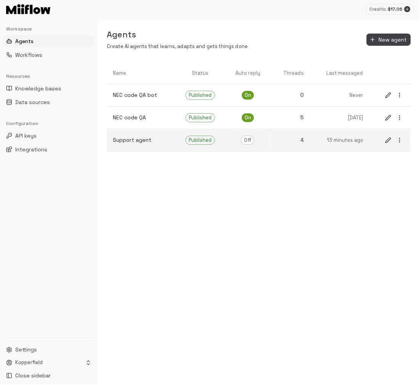
click at [143, 141] on p "Support agent" at bounding box center [141, 140] width 56 height 8
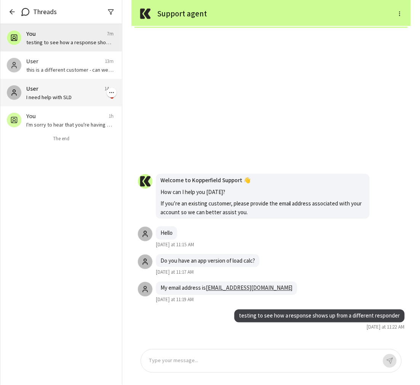
click at [67, 96] on p "I need help with SLD" at bounding box center [66, 97] width 81 height 8
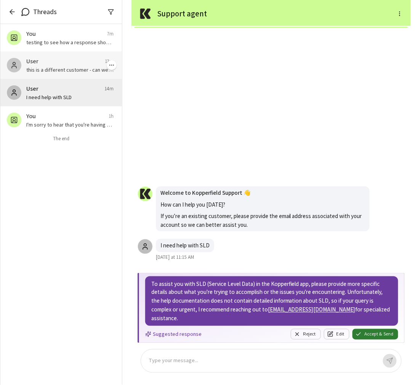
click at [62, 68] on p "this is a different customer - can we tell it apart" at bounding box center [69, 70] width 87 height 8
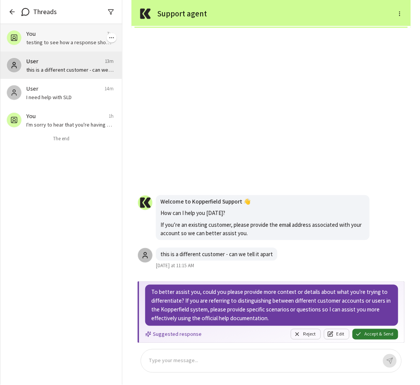
click at [63, 46] on div "You 7m testing to see how a response shows up from a different responder" at bounding box center [61, 37] width 122 height 27
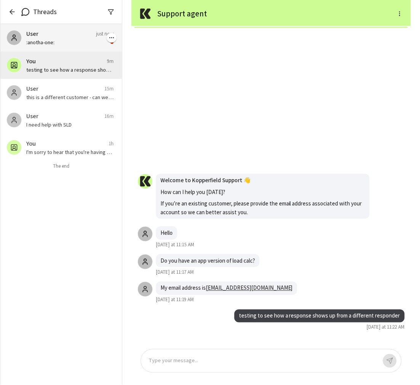
click at [86, 38] on p ":anotha-one:" at bounding box center [66, 42] width 81 height 8
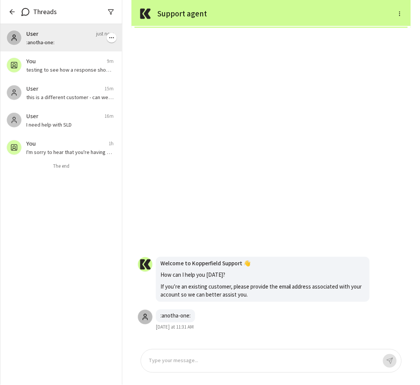
click at [69, 37] on div "User just now" at bounding box center [69, 33] width 87 height 9
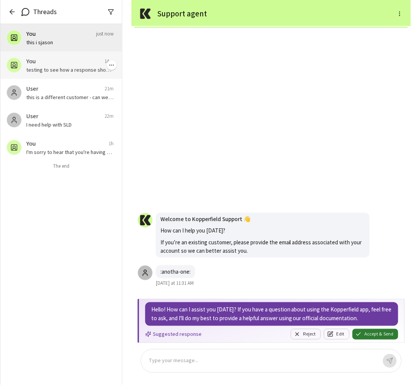
click at [57, 68] on p "testing to see how a response shows up from a different responder" at bounding box center [69, 70] width 87 height 8
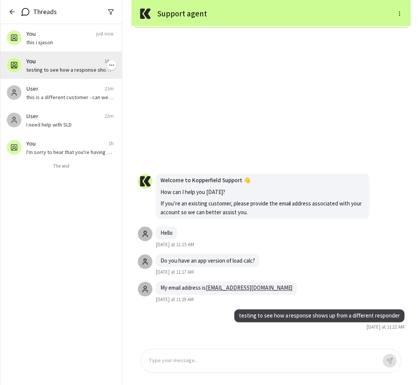
click at [59, 51] on div "You 14m testing to see how a response shows up from a different responder" at bounding box center [61, 64] width 122 height 27
click at [52, 53] on div "You 14m testing to see how a response shows up from a different responder" at bounding box center [61, 64] width 122 height 27
click at [43, 51] on div "You 14m testing to see how a response shows up from a different responder" at bounding box center [61, 64] width 122 height 27
click at [46, 43] on p "this i sjason" at bounding box center [69, 42] width 87 height 8
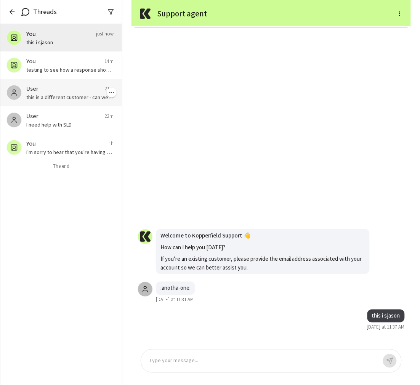
click at [39, 90] on div "User 21m" at bounding box center [69, 88] width 87 height 9
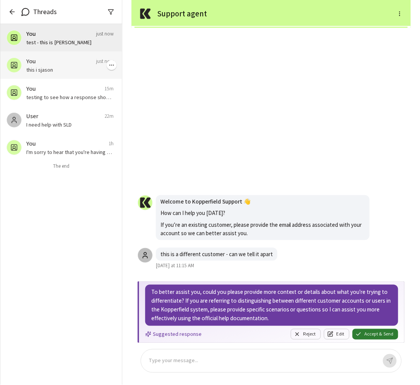
click at [72, 68] on p "this i sjason" at bounding box center [69, 70] width 87 height 8
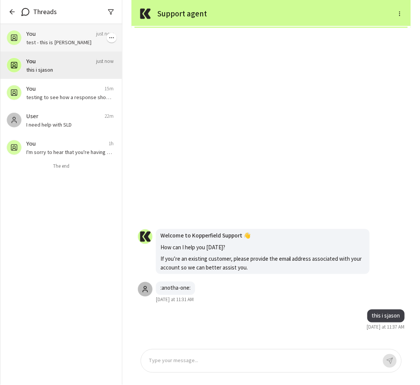
click at [70, 37] on div "You just now" at bounding box center [69, 33] width 87 height 9
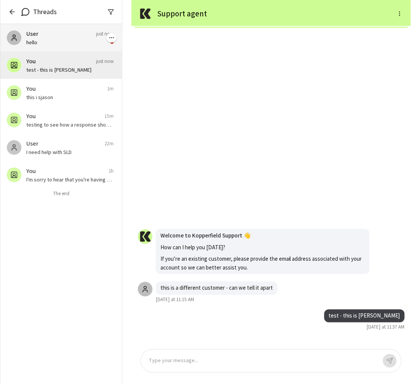
click at [40, 45] on p "hello" at bounding box center [66, 42] width 81 height 8
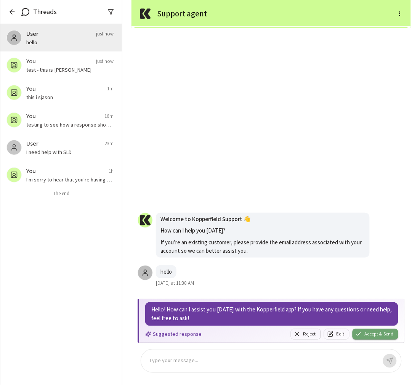
click at [374, 333] on button "Accept & Send" at bounding box center [375, 334] width 46 height 11
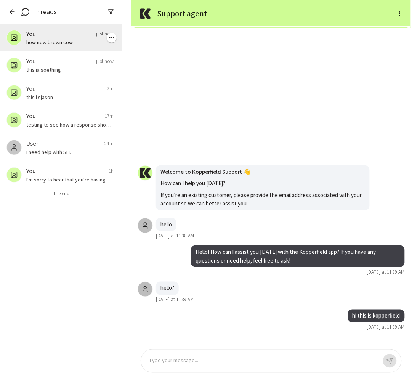
click at [54, 41] on p "how now brown cow" at bounding box center [69, 42] width 87 height 8
click at [52, 62] on div "You just now" at bounding box center [69, 61] width 87 height 9
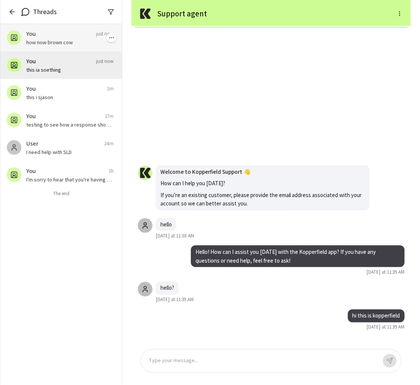
click at [64, 39] on p "how now brown cow" at bounding box center [69, 42] width 87 height 8
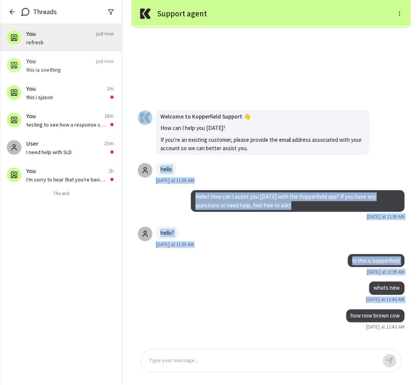
drag, startPoint x: 203, startPoint y: 76, endPoint x: 339, endPoint y: 305, distance: 265.9
click at [339, 303] on div "how now brown cow [DATE] at 11:40 AM whats new [DATE] at 11:40 AM hi this is ko…" at bounding box center [270, 188] width 279 height 309
click at [305, 299] on div "whats new [DATE] at 11:40 AM" at bounding box center [271, 293] width 267 height 22
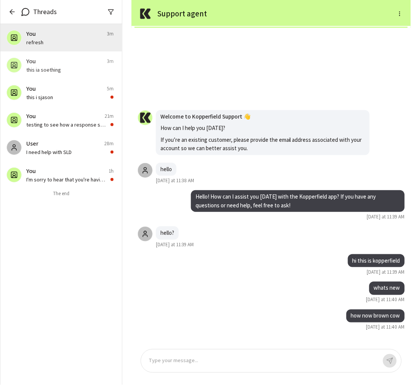
click at [13, 11] on icon "button" at bounding box center [12, 12] width 8 height 8
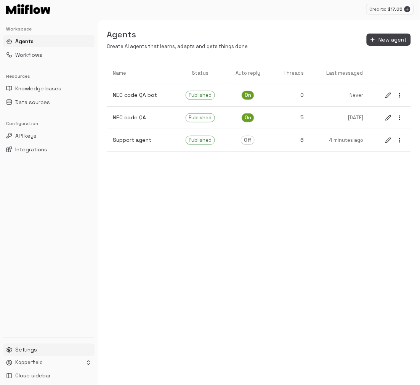
click at [35, 349] on span "Settings" at bounding box center [26, 350] width 22 height 8
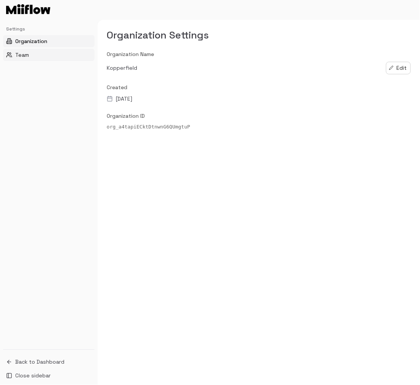
click at [52, 54] on button "Team" at bounding box center [48, 55] width 91 height 12
click at [43, 355] on div "Back to Dashboard Close sidebar" at bounding box center [49, 369] width 98 height 32
click at [41, 359] on span "Back to Dashboard" at bounding box center [39, 362] width 49 height 8
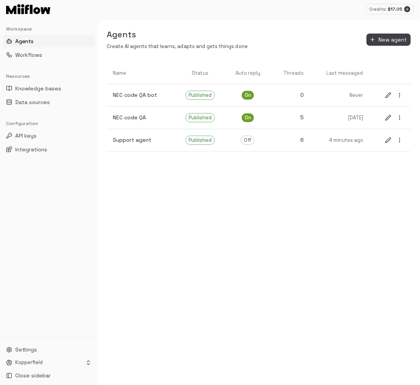
click at [246, 202] on div "Name Status Auto reply Threads Last messaged NEC code QA bot Published On 0 Nev…" at bounding box center [259, 223] width 322 height 322
click at [66, 52] on button "Workflows" at bounding box center [48, 55] width 91 height 12
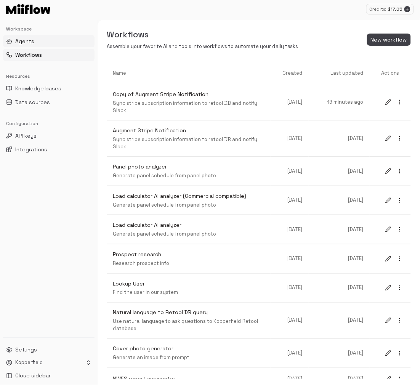
click at [61, 40] on button "Agents" at bounding box center [48, 41] width 91 height 12
